Goal: Transaction & Acquisition: Purchase product/service

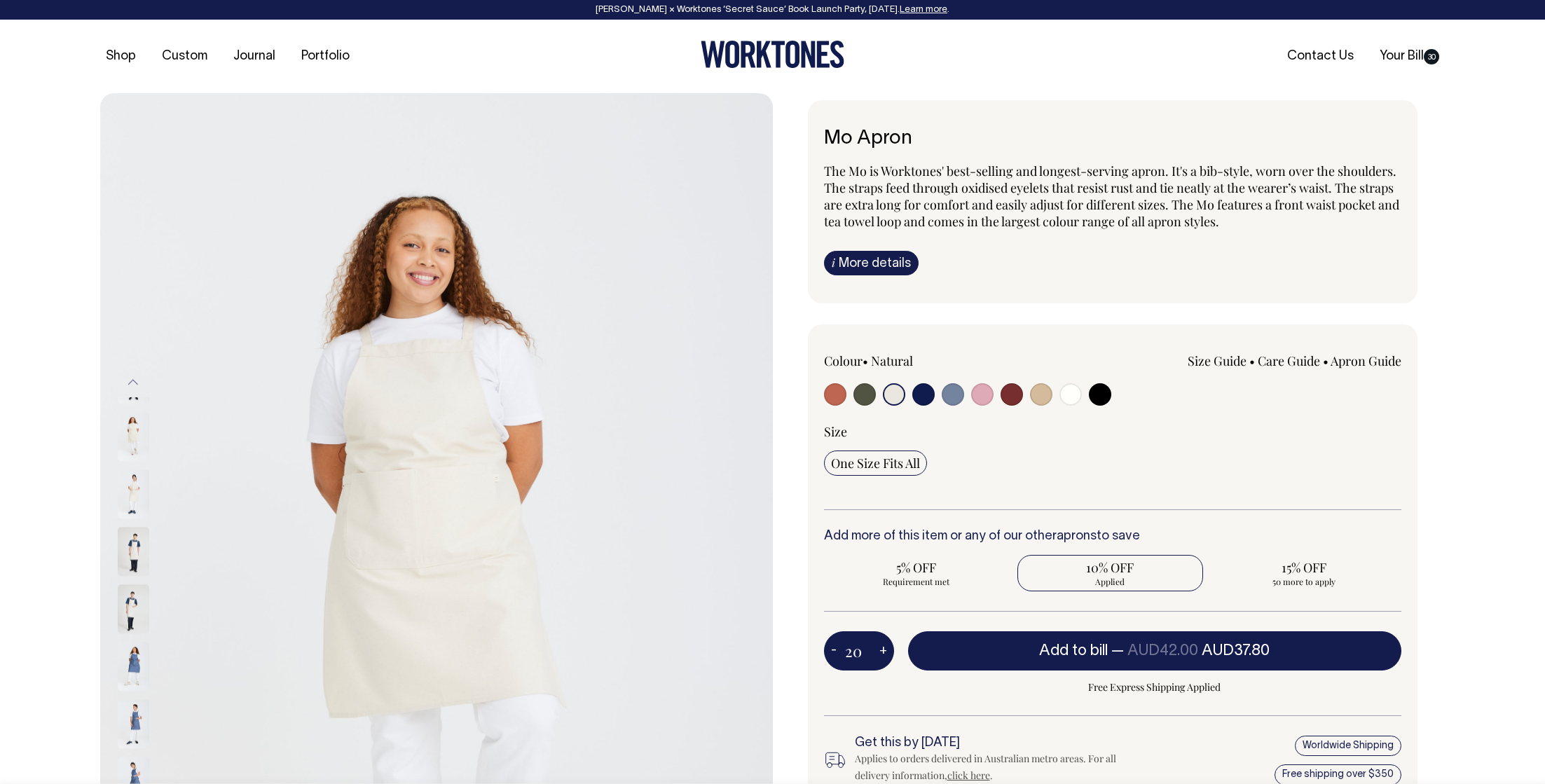
select select "Natural"
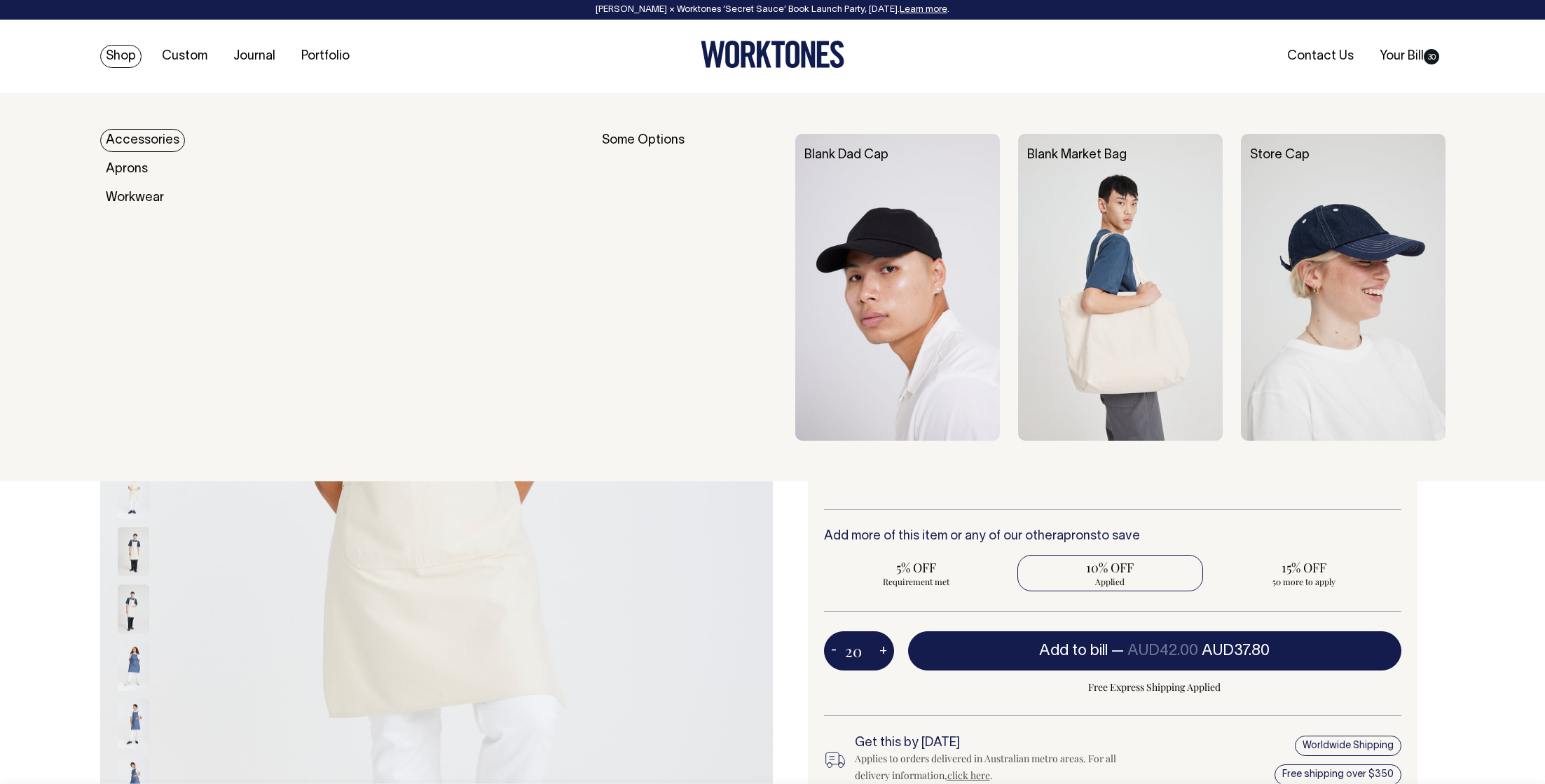
click at [120, 61] on link "Shop" at bounding box center [120, 56] width 41 height 24
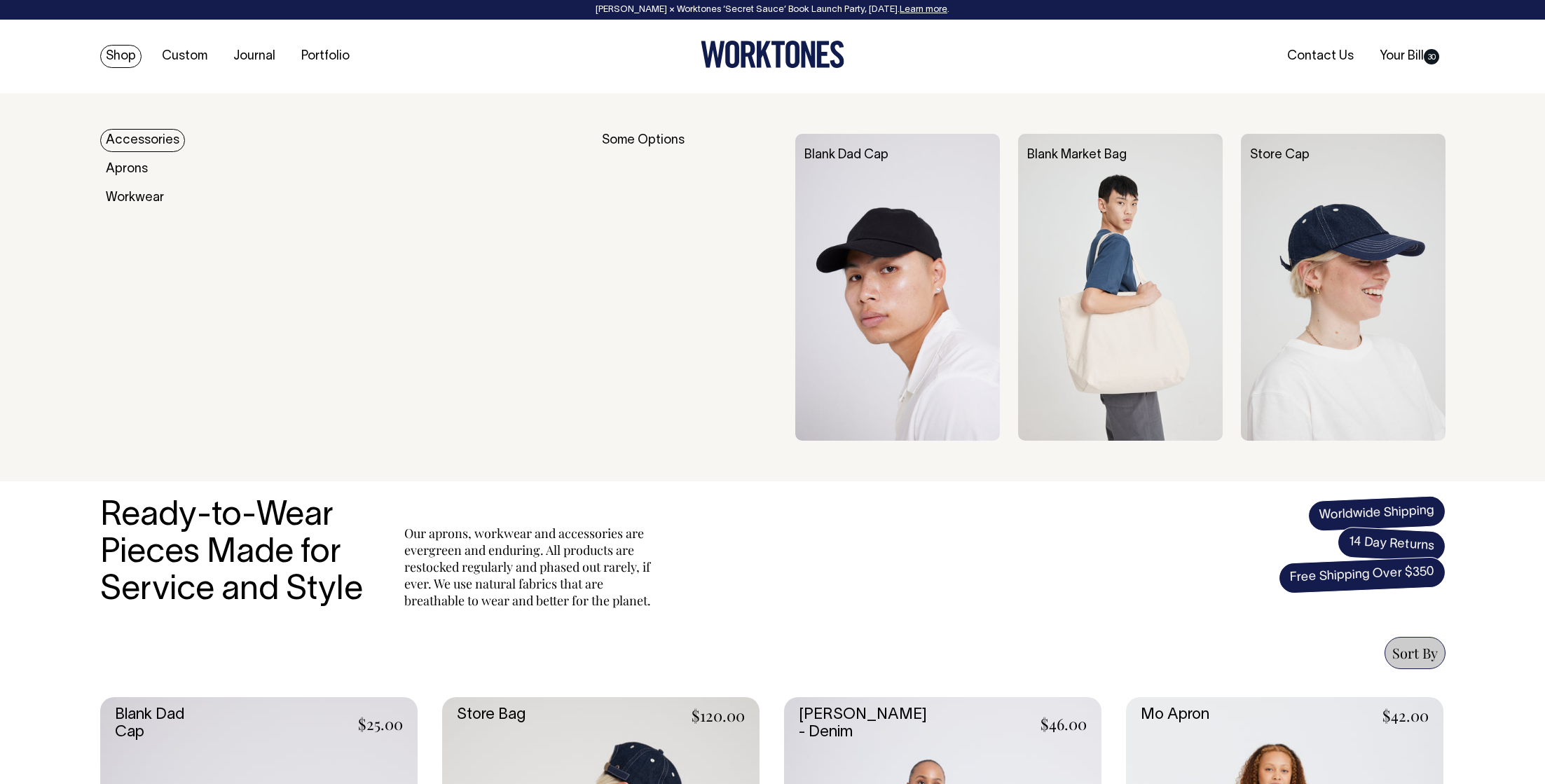
click at [125, 55] on link "Shop" at bounding box center [120, 56] width 41 height 24
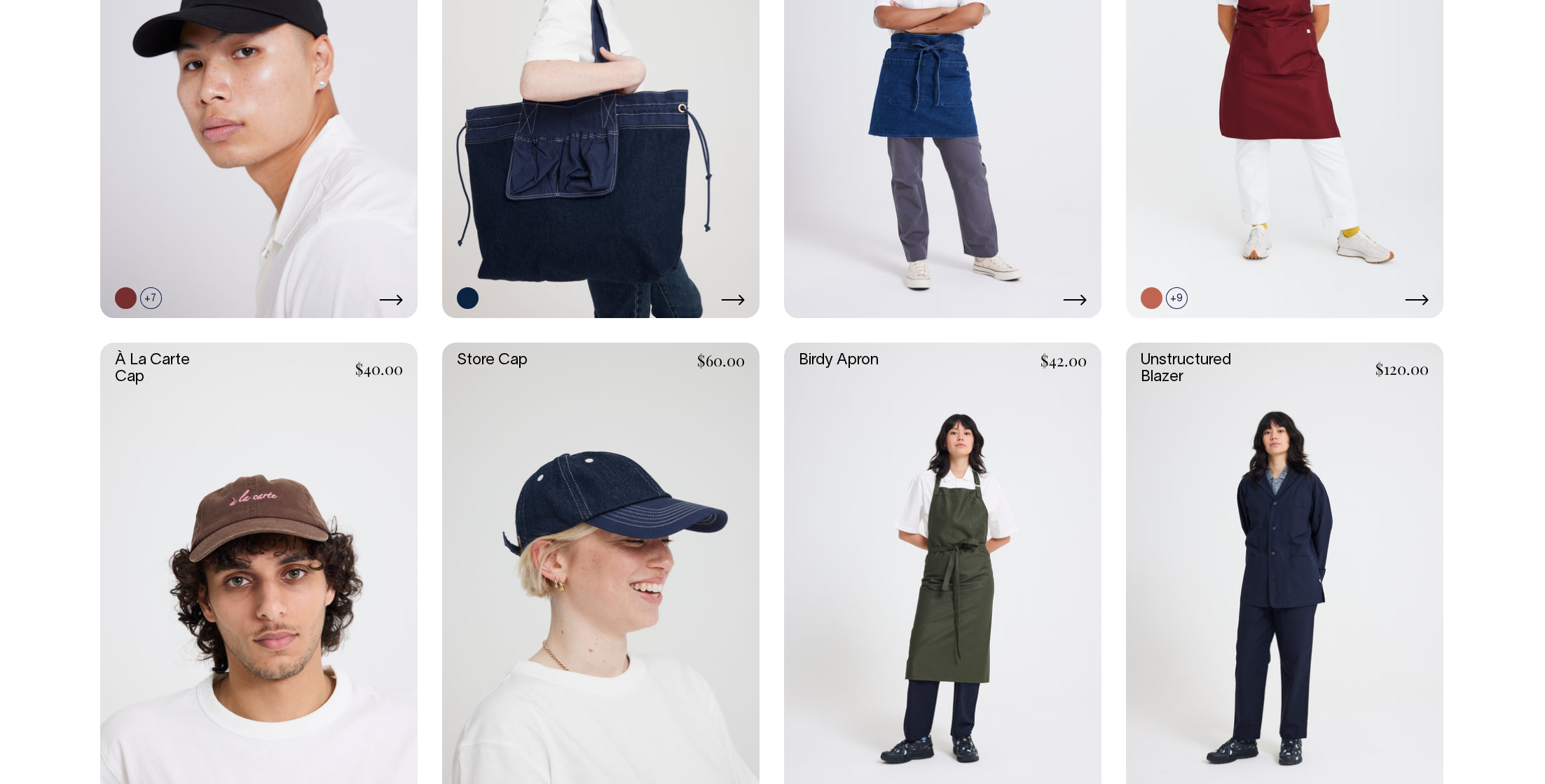
scroll to position [855, 0]
click at [1246, 110] on link at bounding box center [1284, 80] width 318 height 476
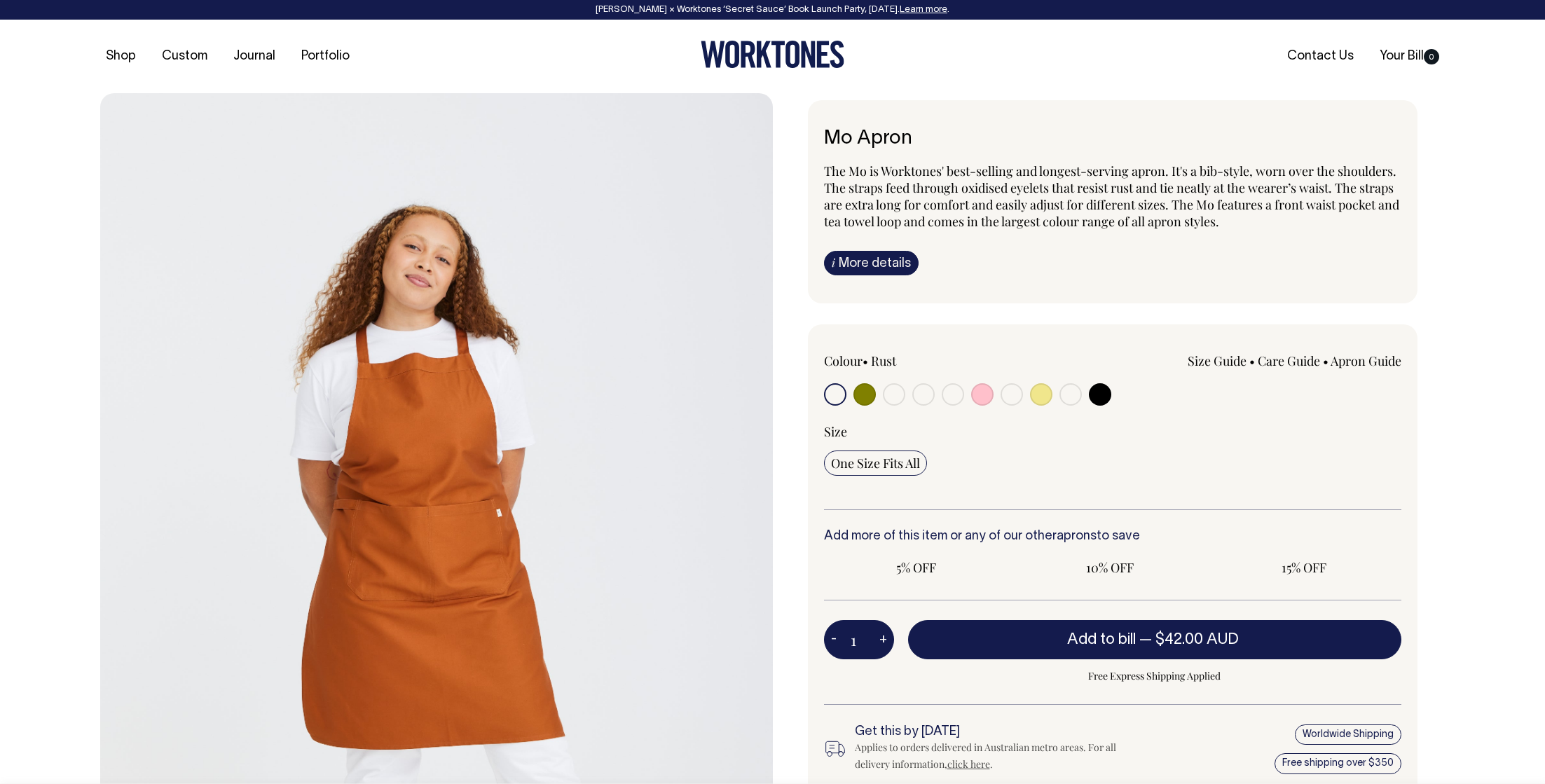
radio input "true"
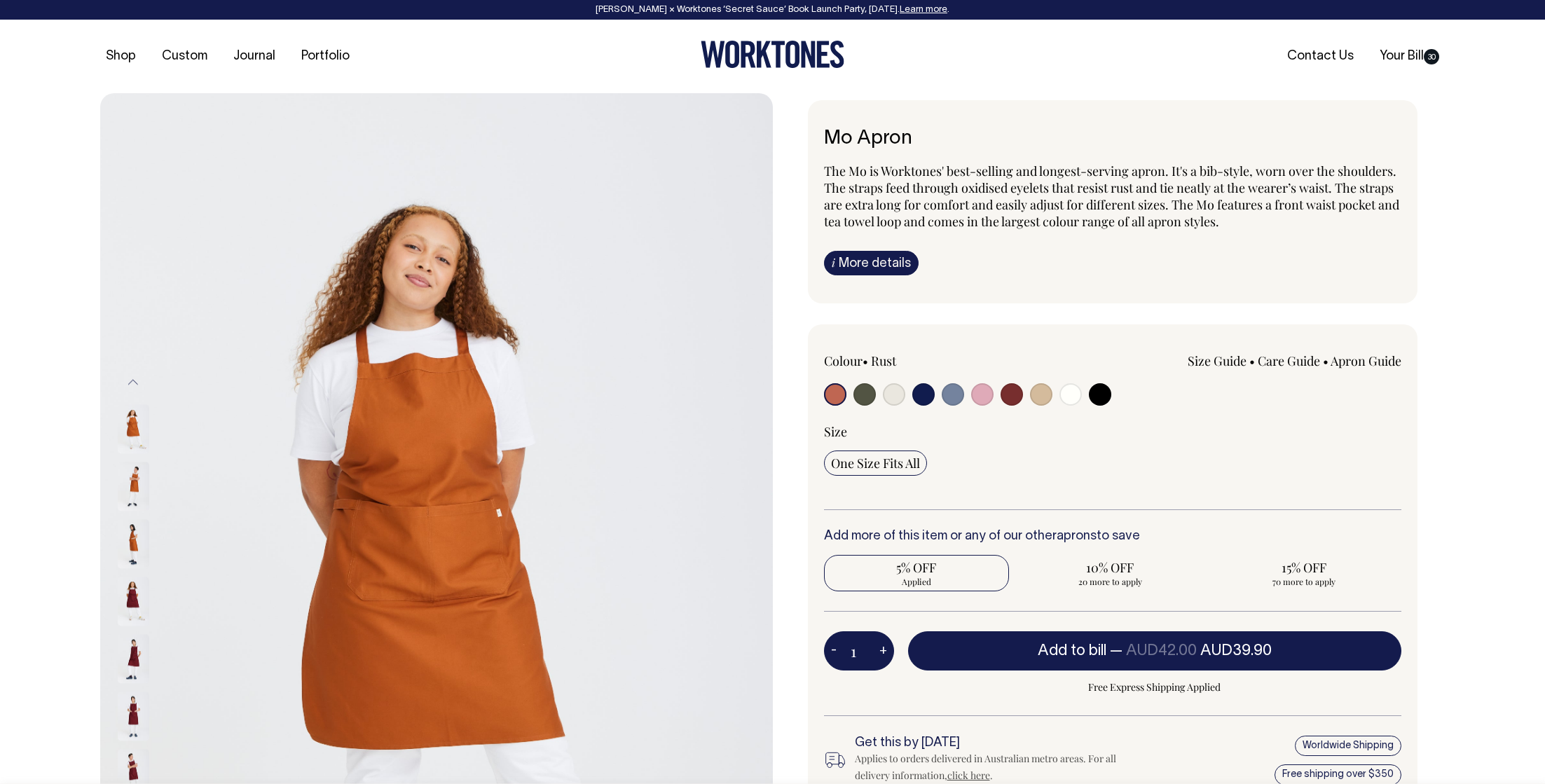
click at [1036, 393] on input "radio" at bounding box center [1041, 394] width 23 height 23
radio input "true"
select select "Khaki"
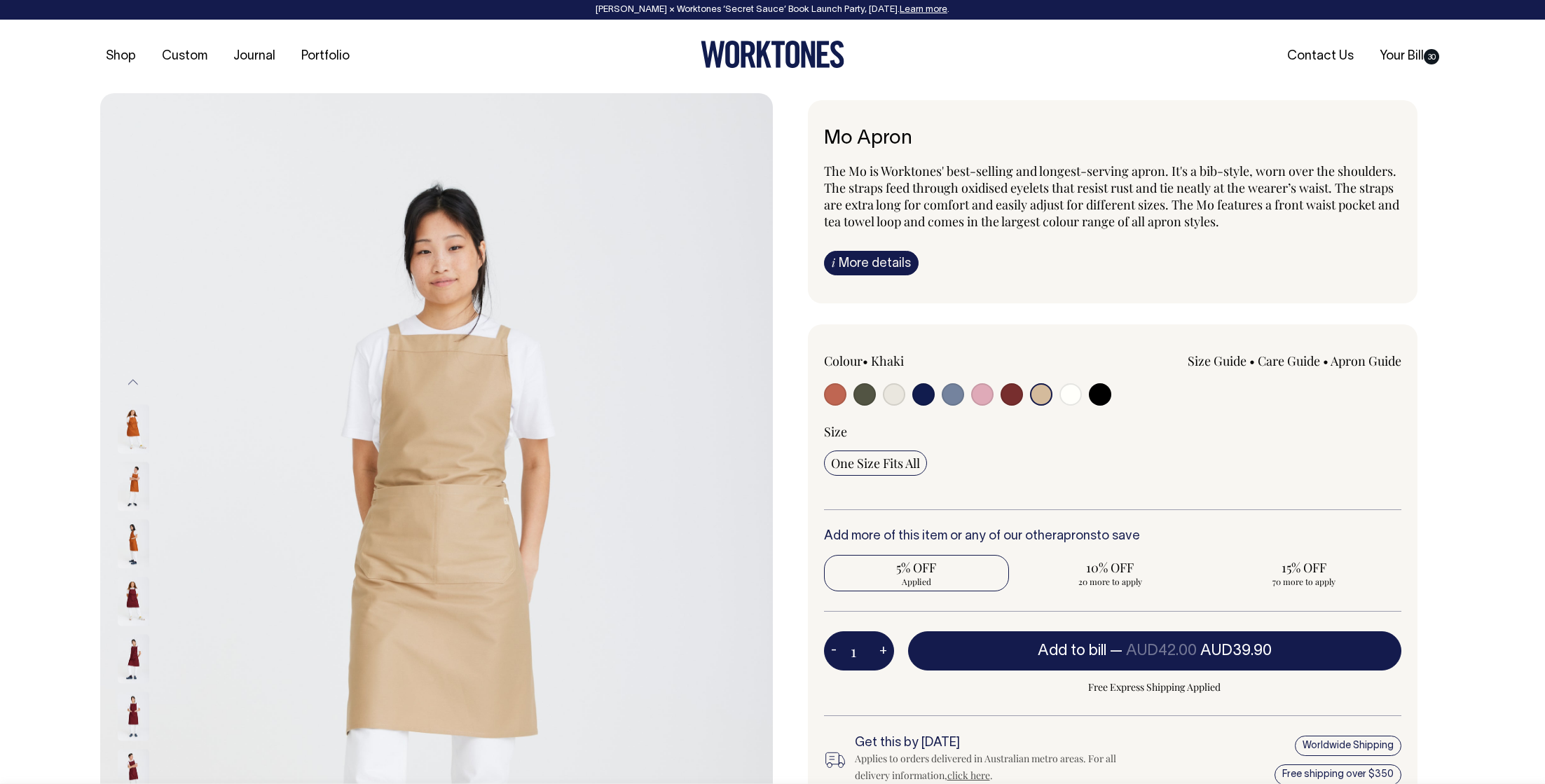
select select "Khaki"
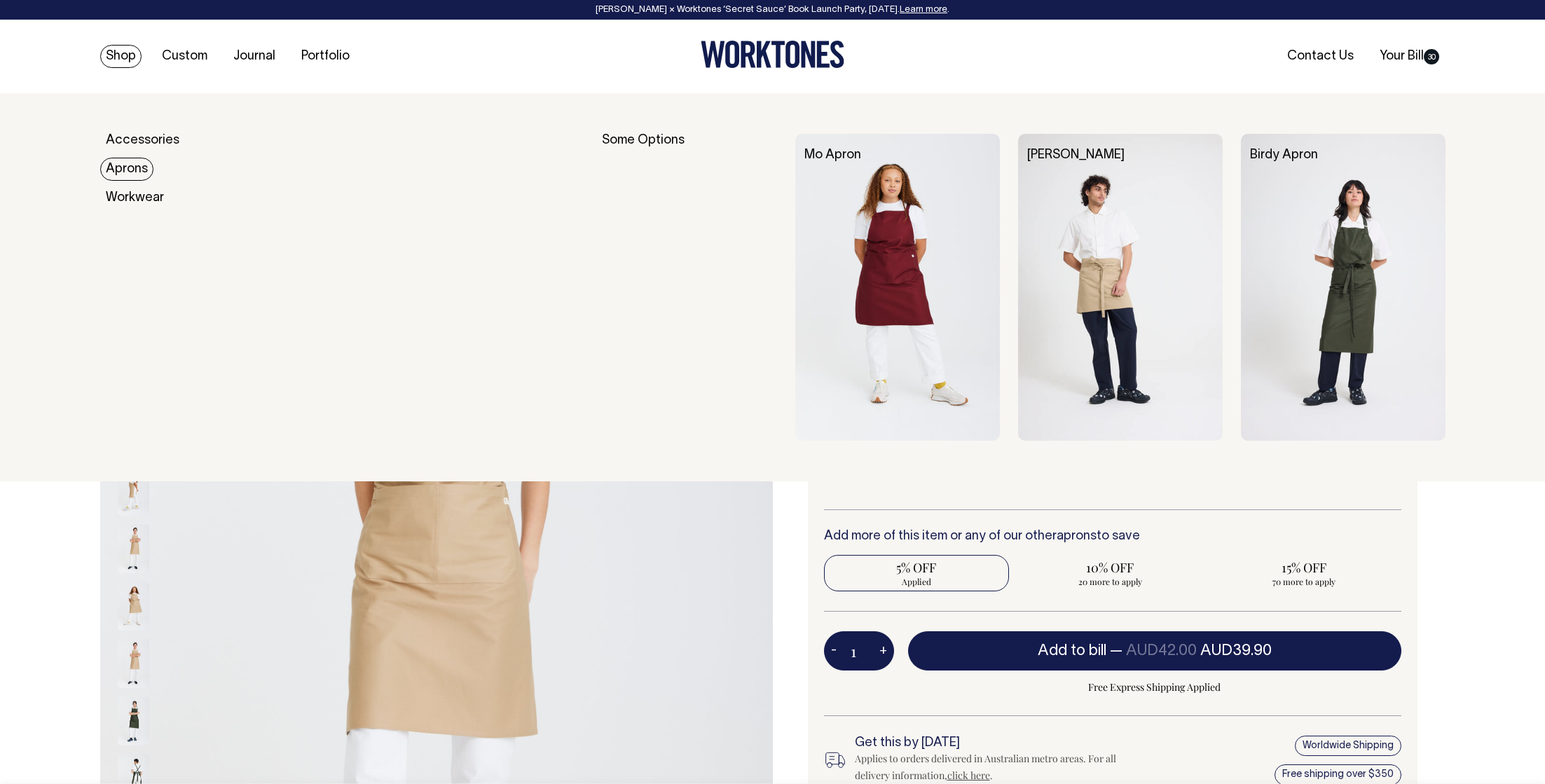
click at [119, 172] on link "Aprons" at bounding box center [126, 170] width 53 height 24
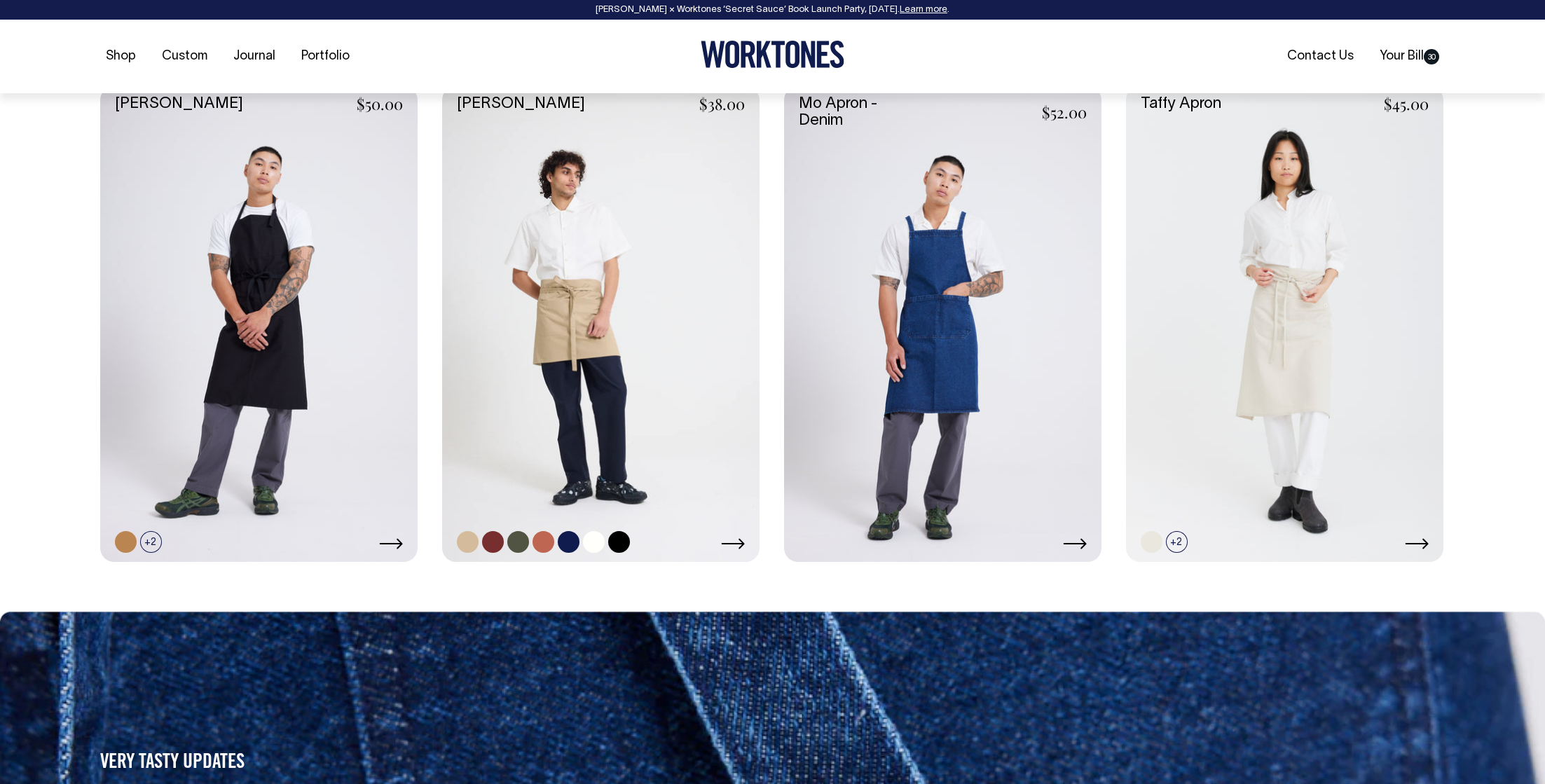
click at [571, 409] on link at bounding box center [601, 324] width 318 height 476
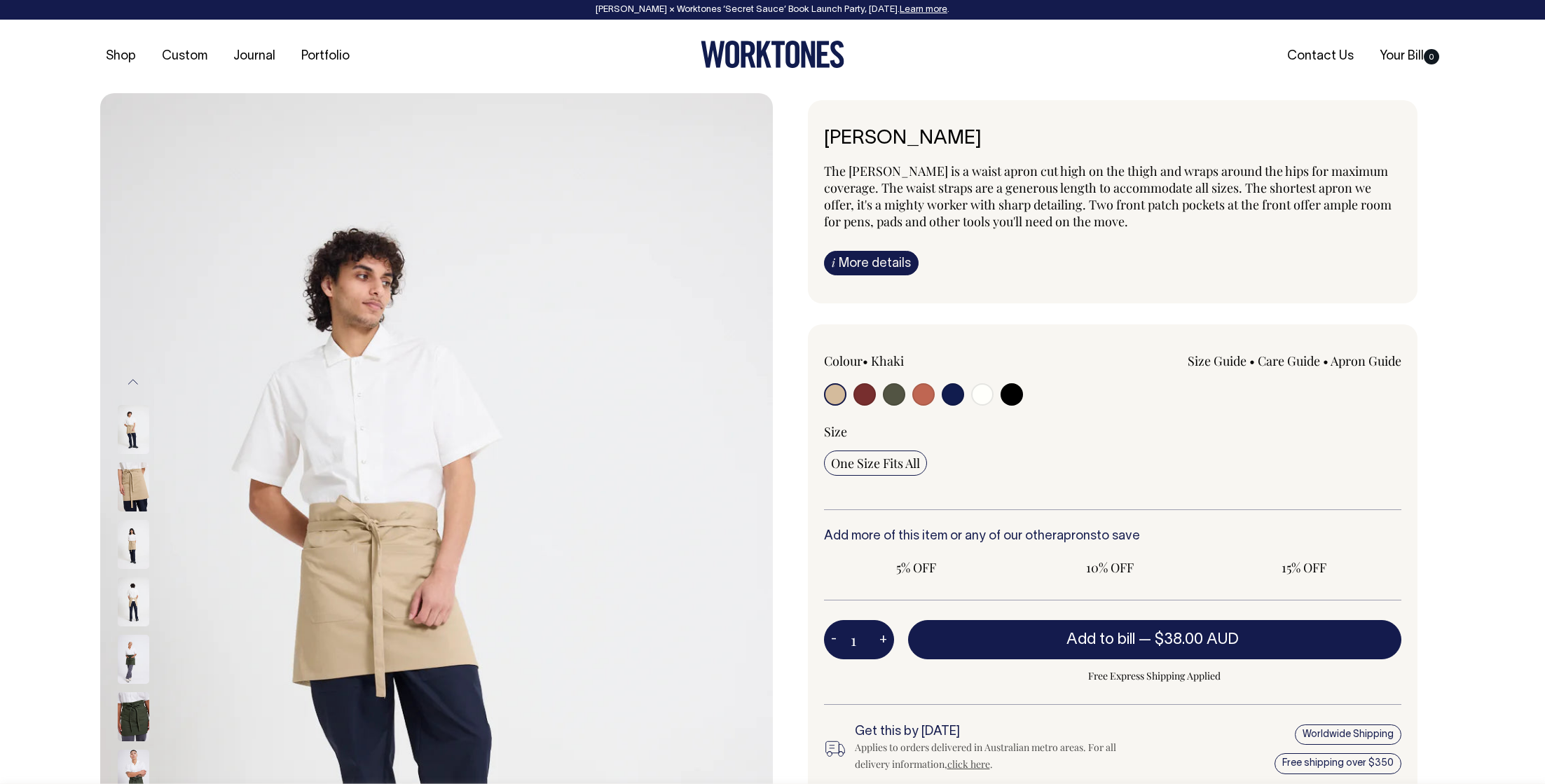
radio input "true"
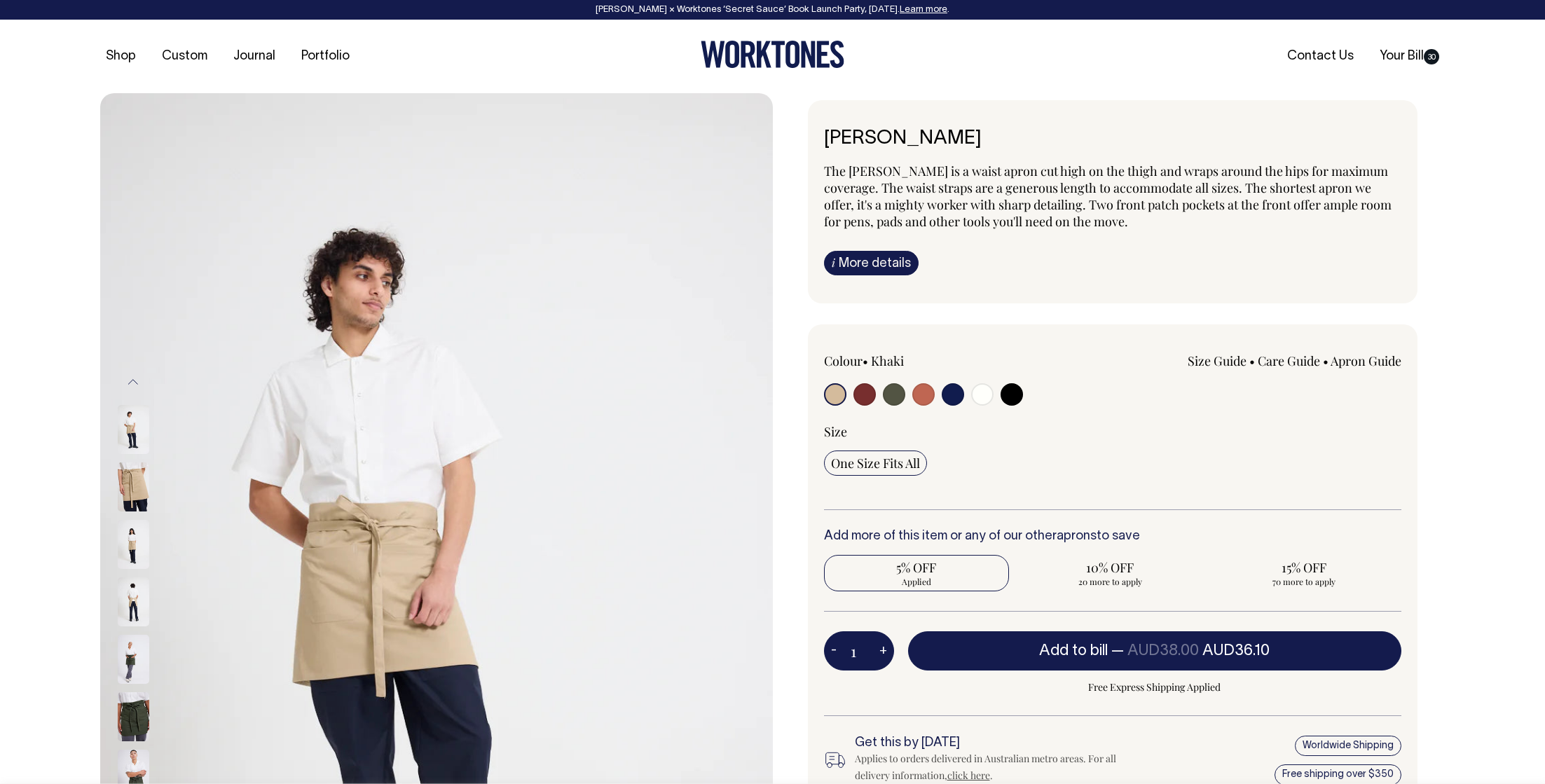
click at [835, 391] on input "radio" at bounding box center [835, 394] width 23 height 23
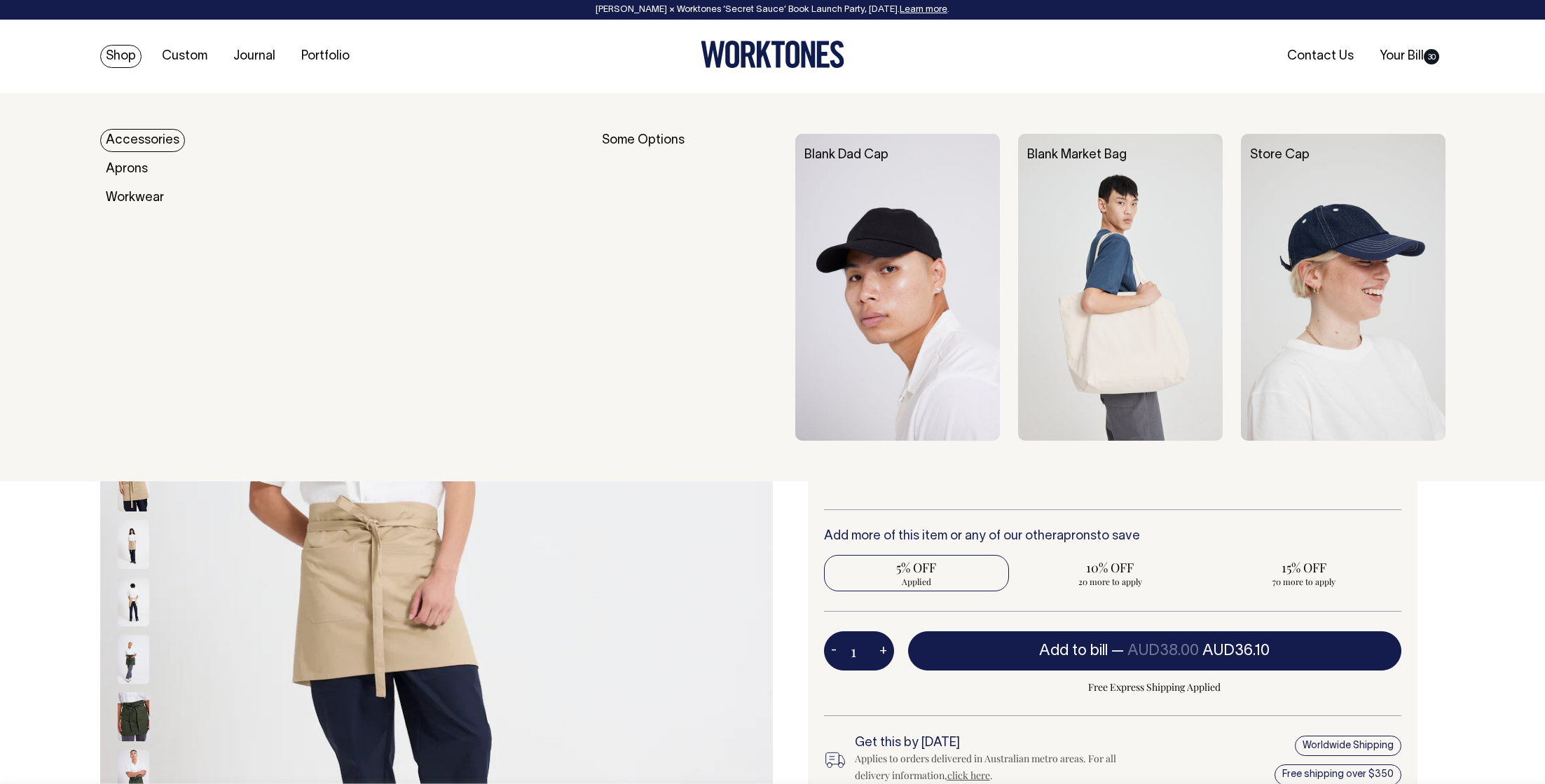
click at [124, 50] on link "Shop" at bounding box center [120, 56] width 41 height 24
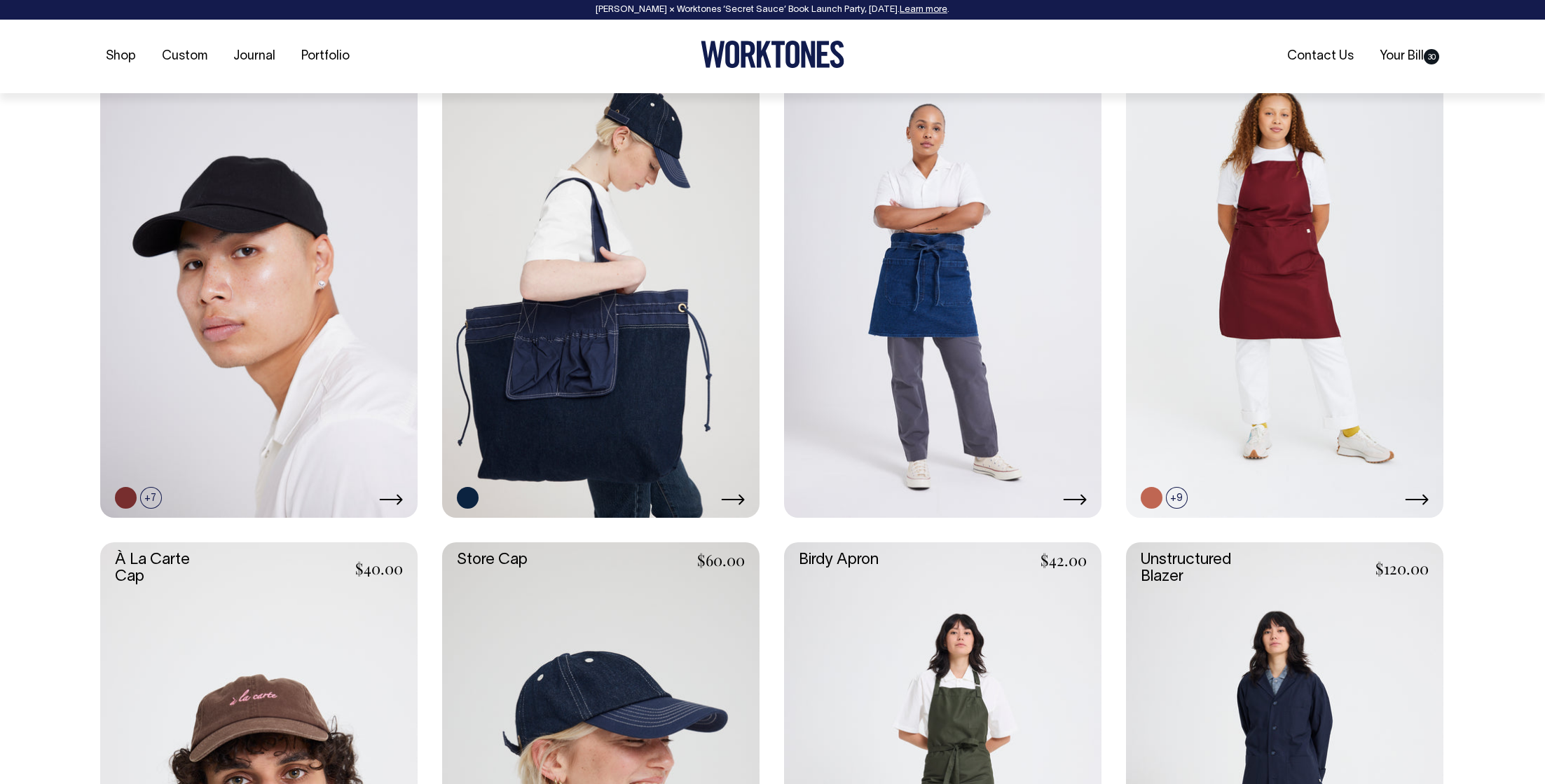
scroll to position [655, 0]
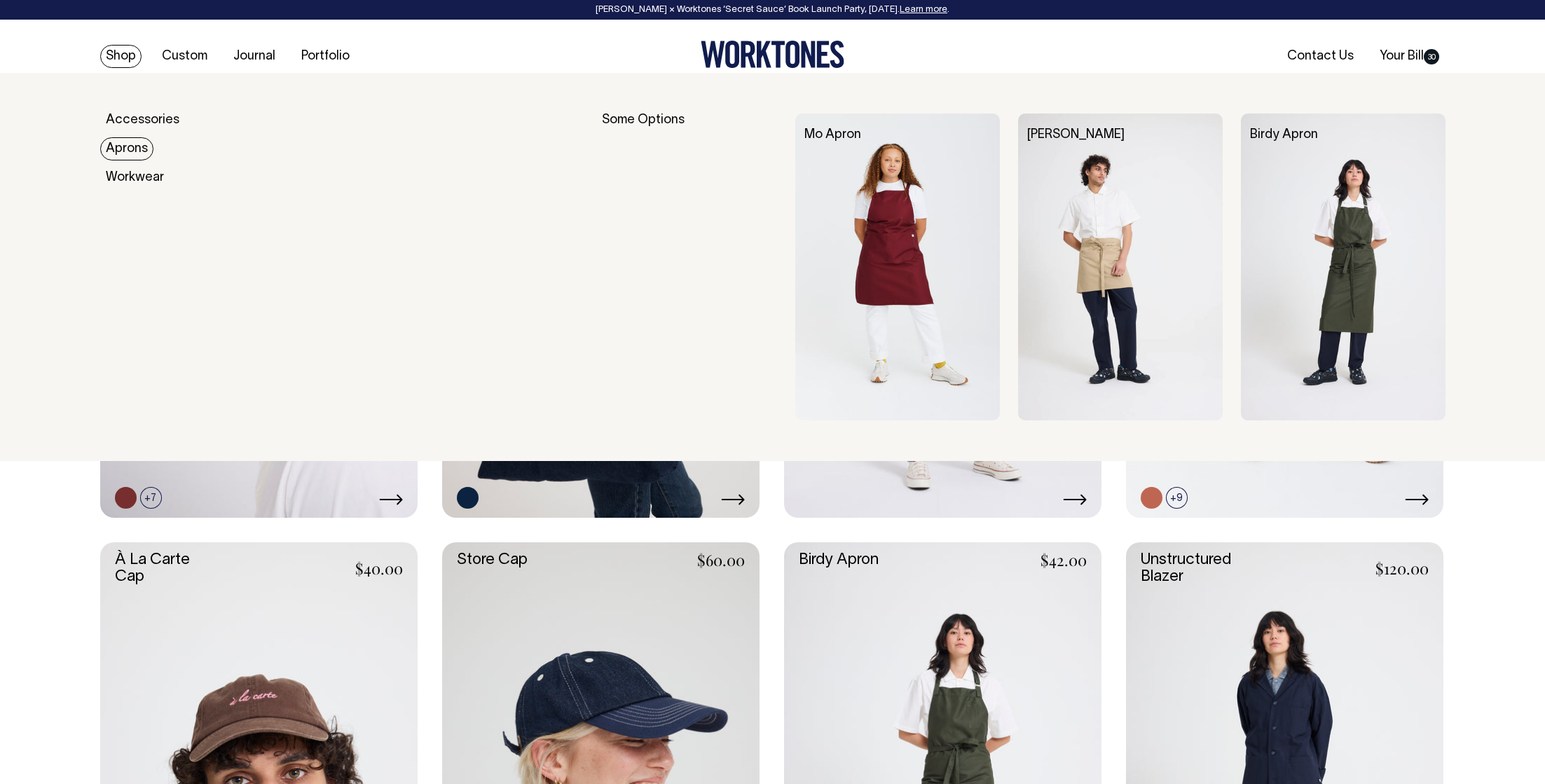
click at [125, 145] on link "Aprons" at bounding box center [126, 149] width 53 height 24
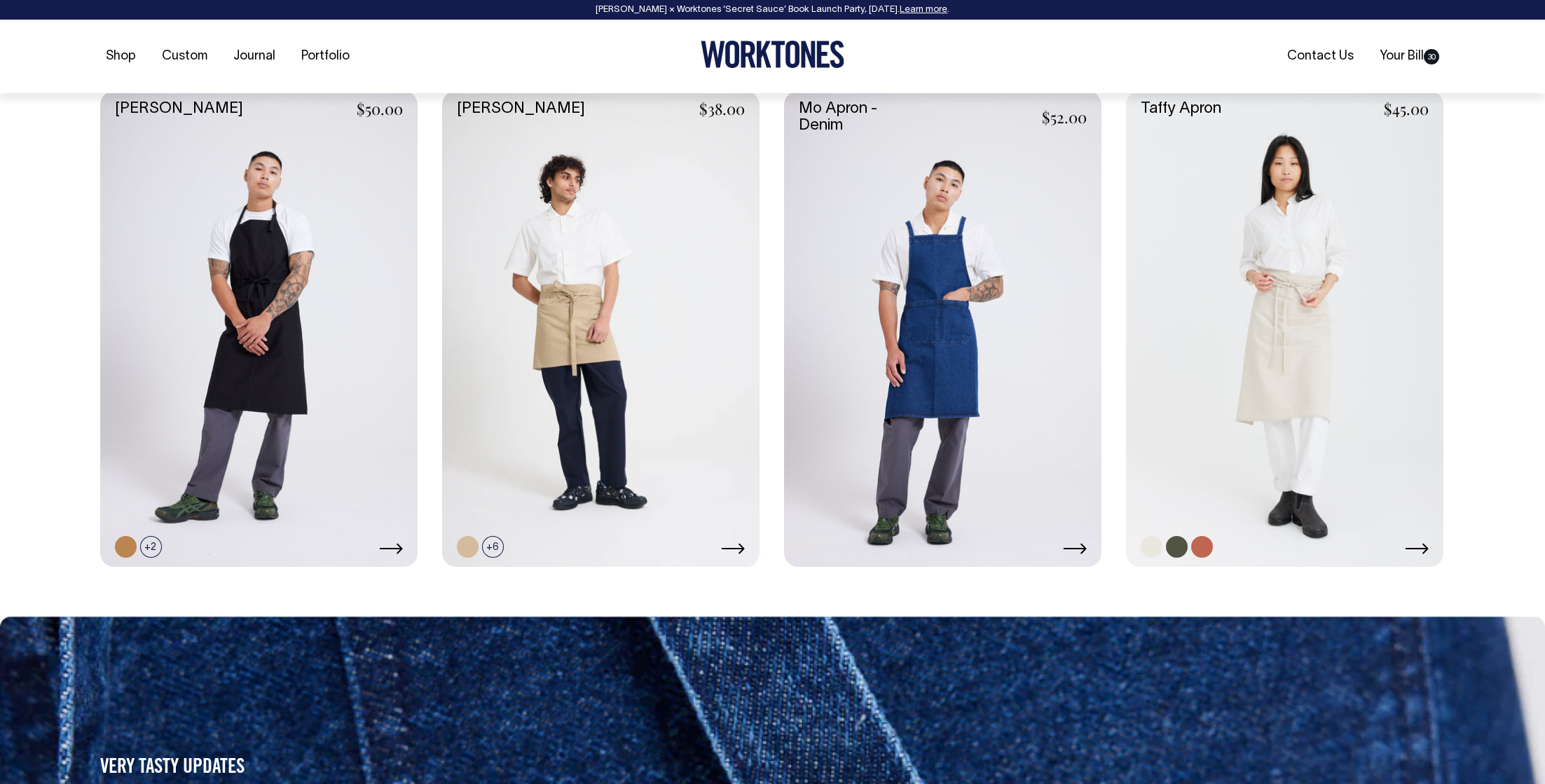
click at [1143, 342] on link at bounding box center [1284, 329] width 318 height 476
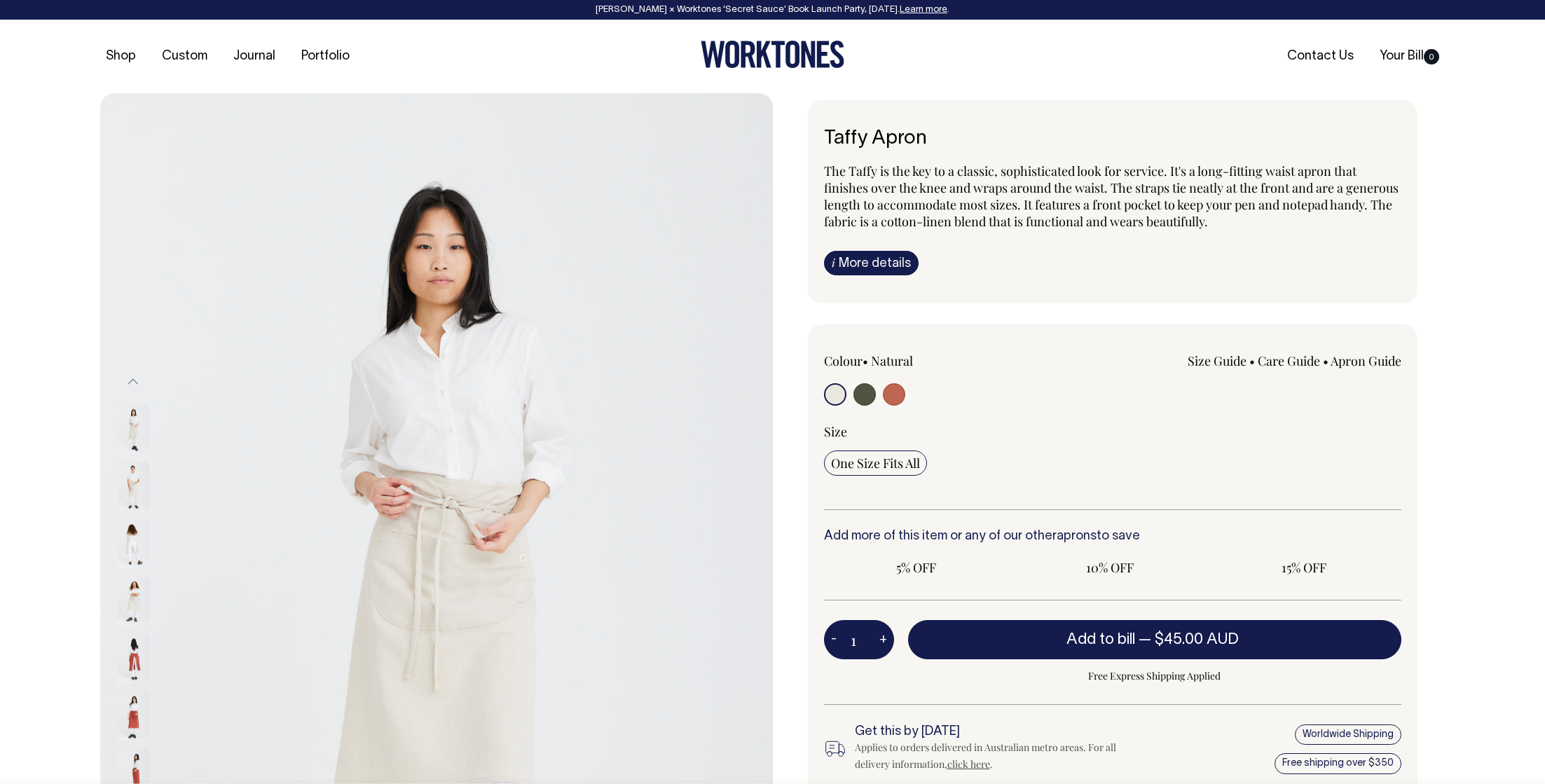
radio input "true"
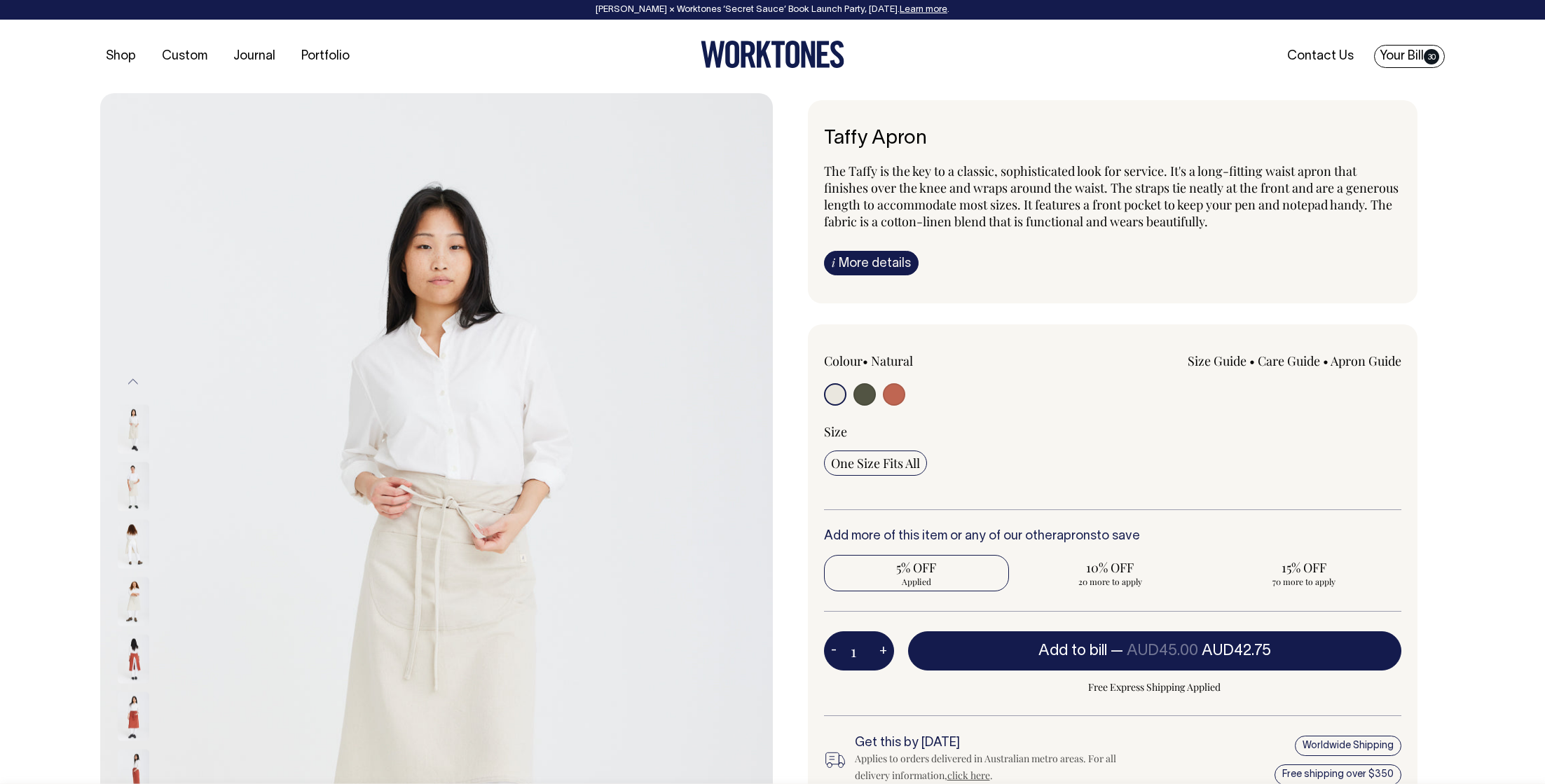
click at [1432, 51] on span "30" at bounding box center [1431, 56] width 15 height 15
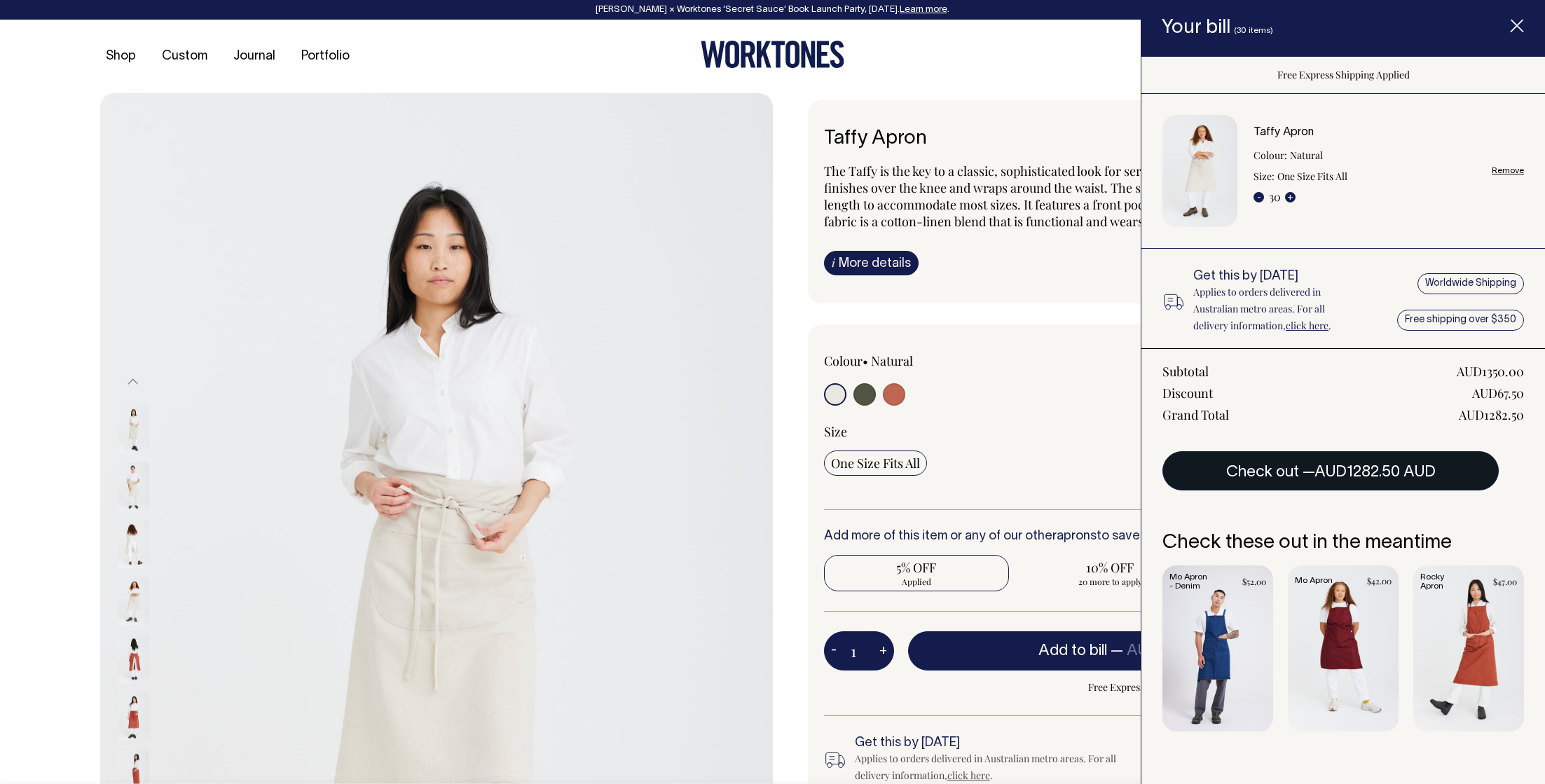
click at [1305, 461] on button "Check out — AUD1282.50 AUD" at bounding box center [1331, 471] width 336 height 39
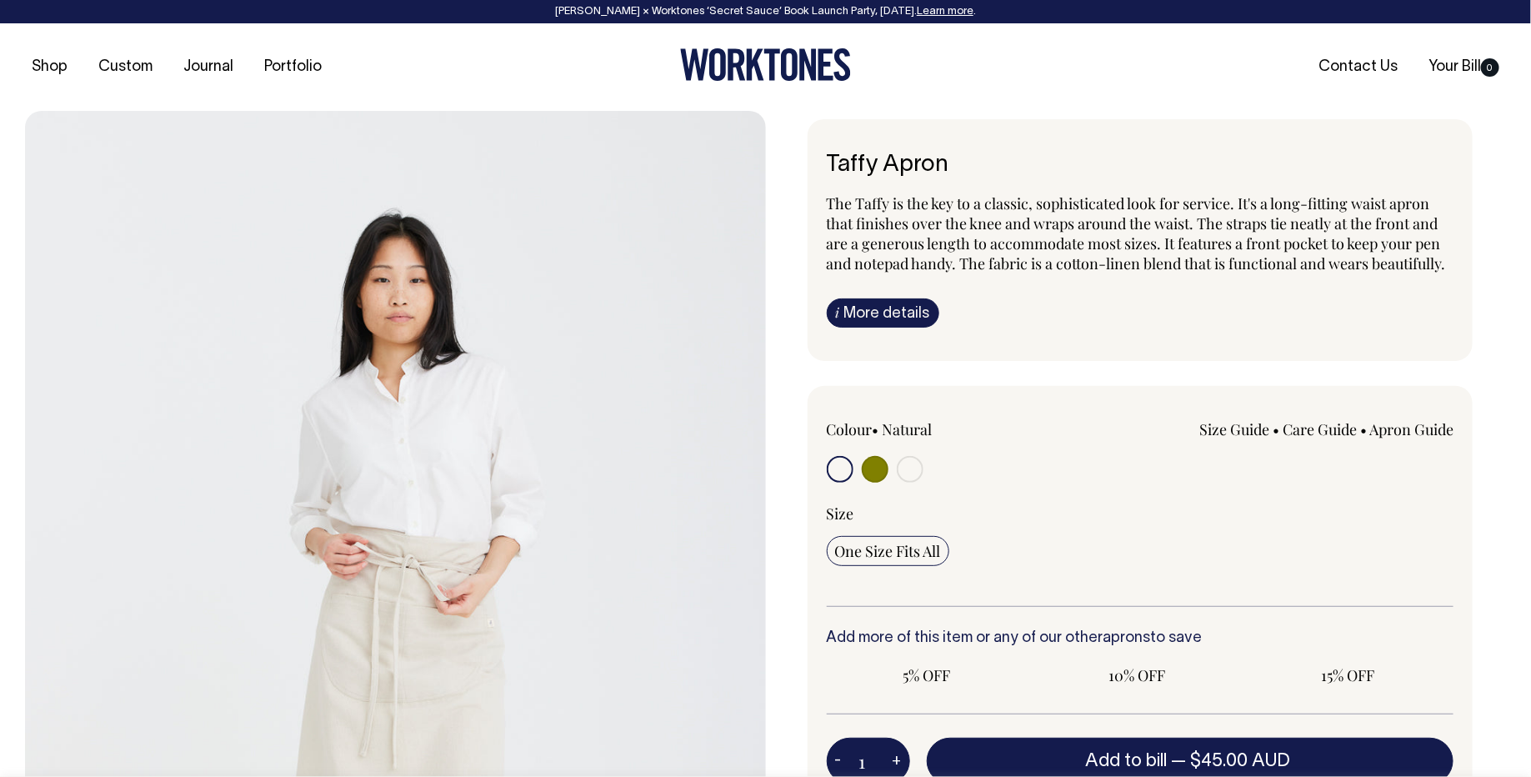
radio input "true"
